Goal: Transaction & Acquisition: Purchase product/service

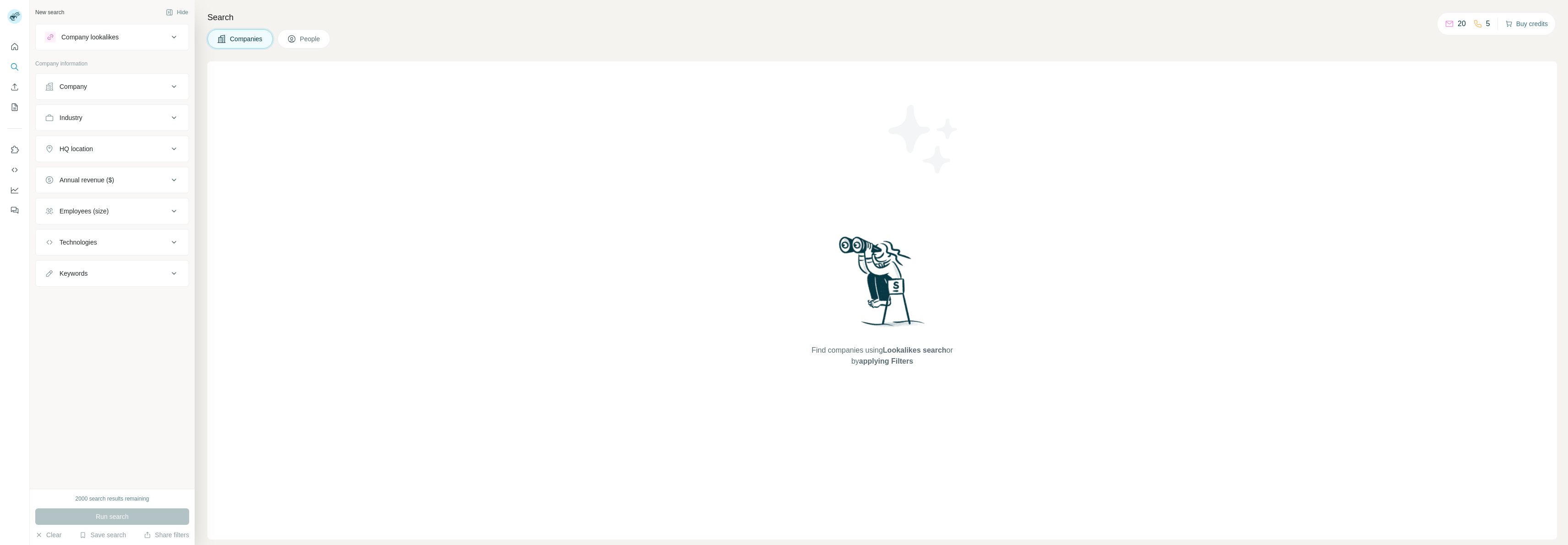
click at [1532, 27] on button "Buy credits" at bounding box center [1526, 24] width 42 height 13
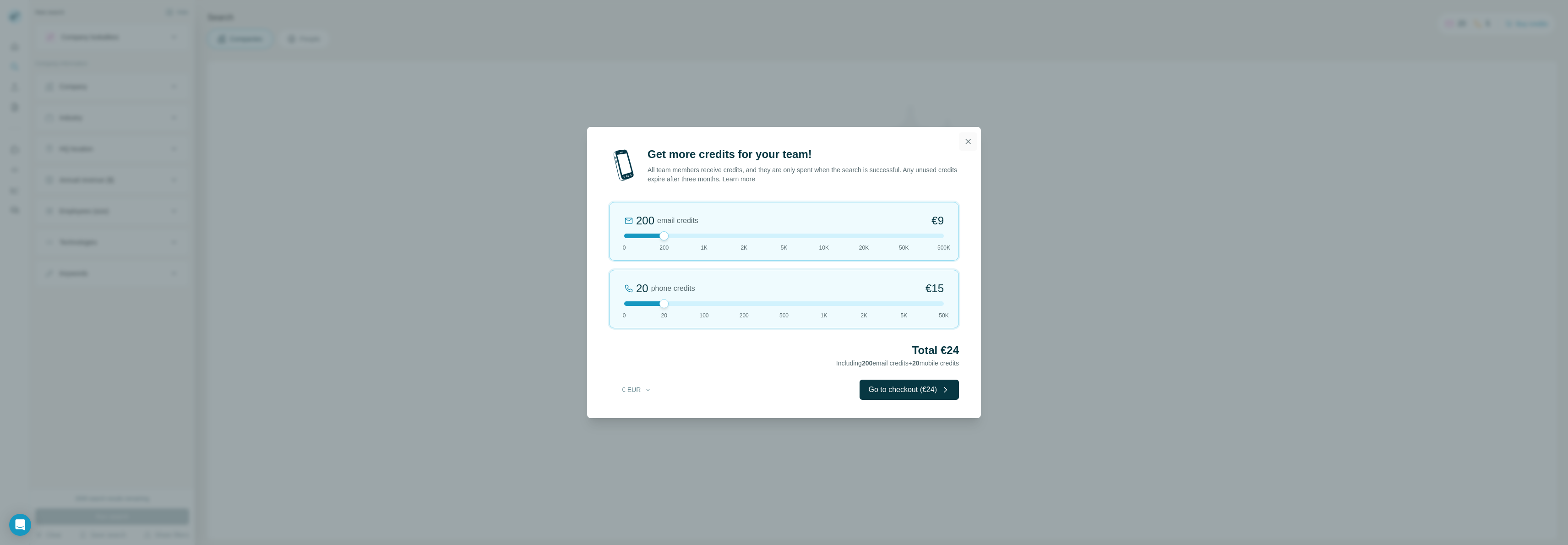
click at [965, 138] on icon "button" at bounding box center [968, 142] width 9 height 9
